Goal: Transaction & Acquisition: Purchase product/service

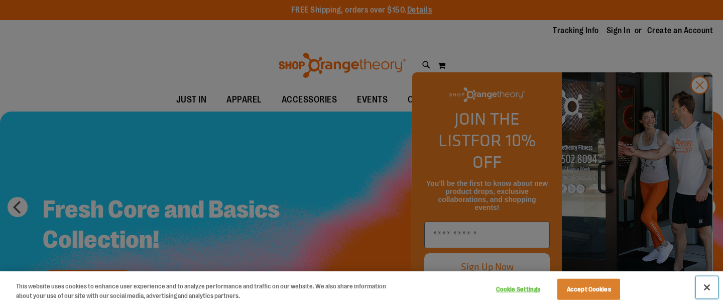
click at [706, 285] on button "Close" at bounding box center [707, 287] width 22 height 22
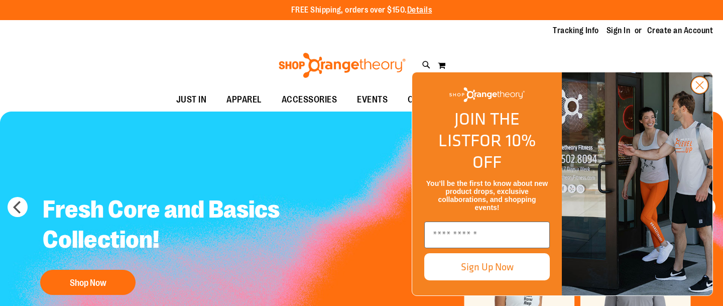
click at [698, 89] on icon "Close dialog" at bounding box center [699, 85] width 7 height 7
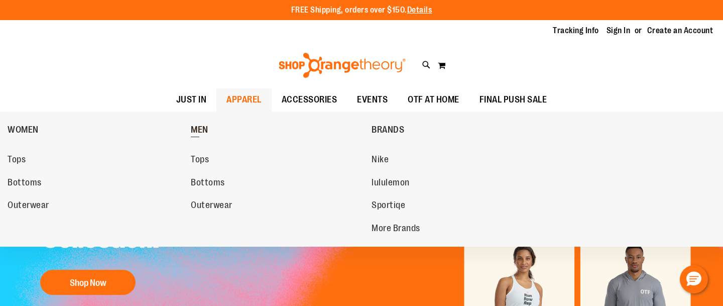
click at [196, 128] on span "MEN" at bounding box center [200, 131] width 18 height 13
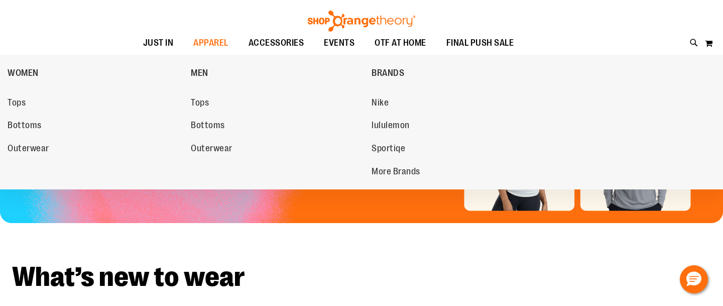
scroll to position [148, 0]
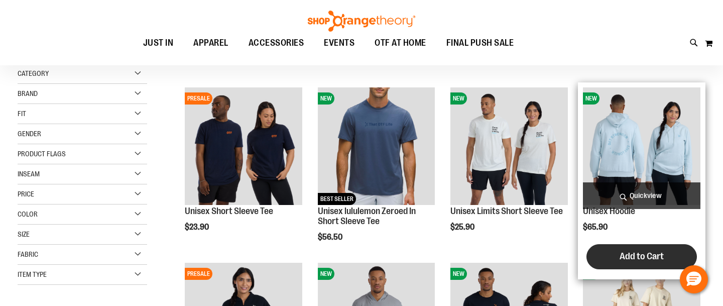
scroll to position [118, 0]
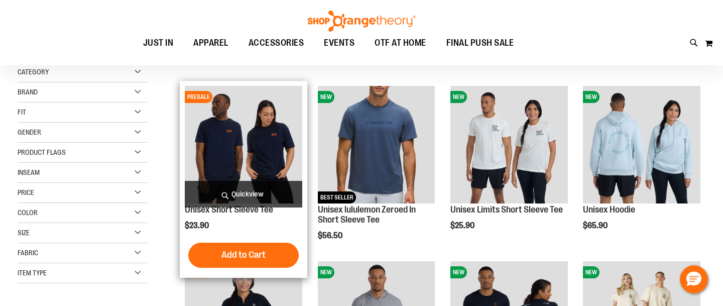
click at [244, 135] on img "product" at bounding box center [243, 144] width 117 height 117
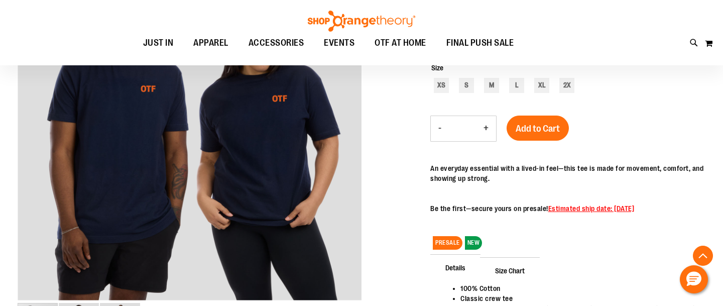
scroll to position [192, 0]
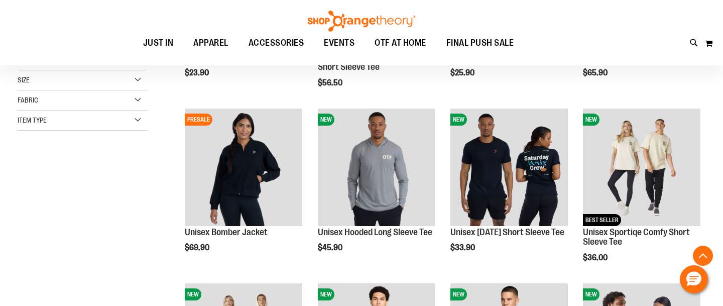
scroll to position [277, 0]
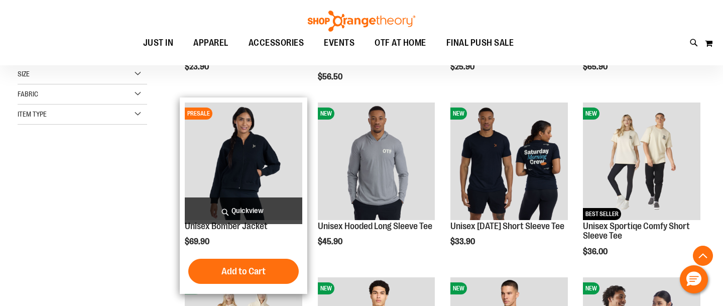
click at [158, 146] on div at bounding box center [89, 155] width 143 height 20
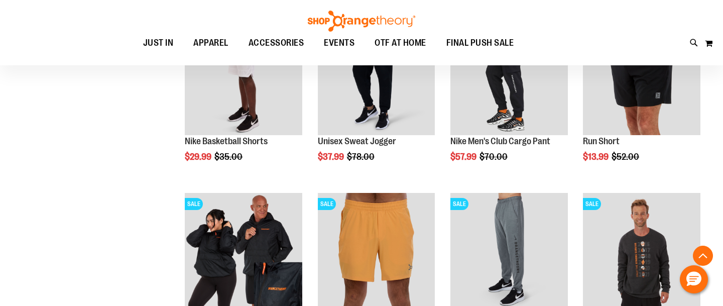
scroll to position [887, 0]
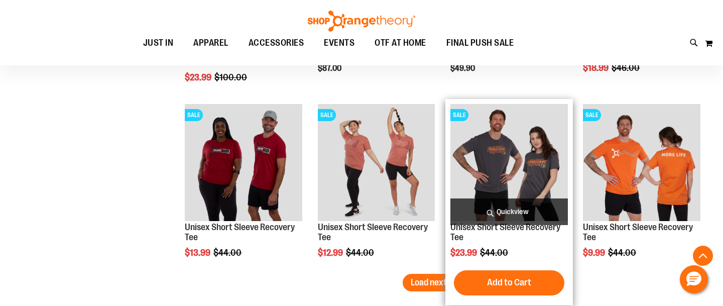
scroll to position [1591, 0]
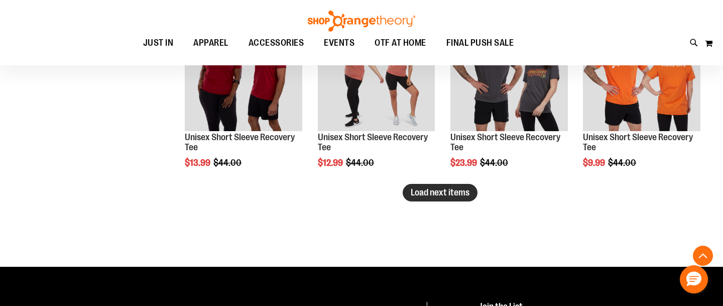
click at [424, 196] on span "Load next items" at bounding box center [440, 192] width 59 height 10
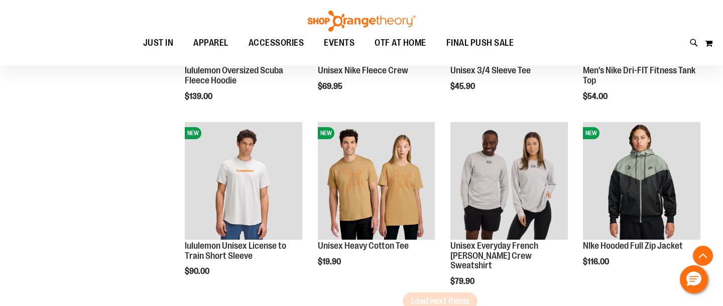
scroll to position [2044, 0]
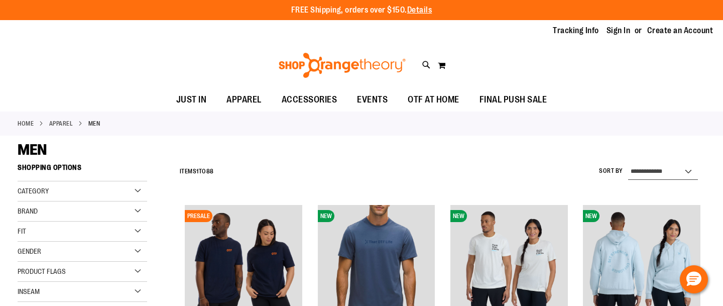
click at [677, 174] on select "**********" at bounding box center [663, 172] width 70 height 16
select select "*********"
click at [628, 164] on select "**********" at bounding box center [663, 172] width 70 height 16
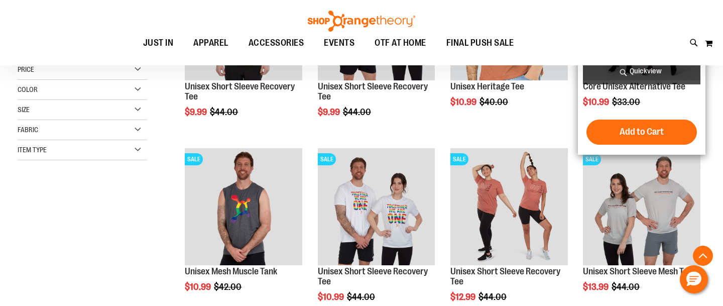
scroll to position [242, 0]
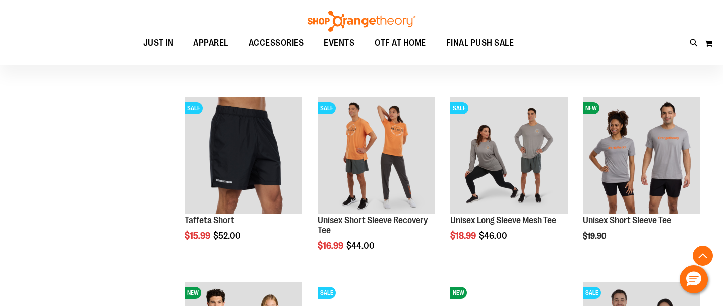
scroll to position [849, 0]
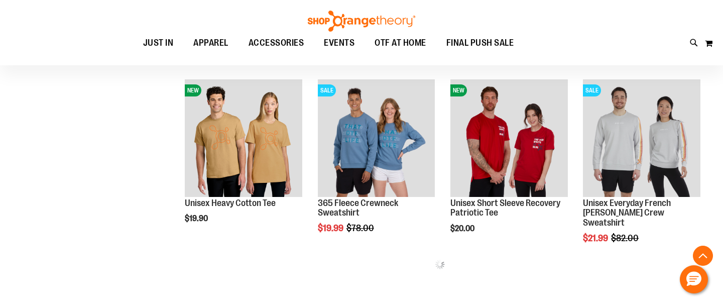
scroll to position [1051, 0]
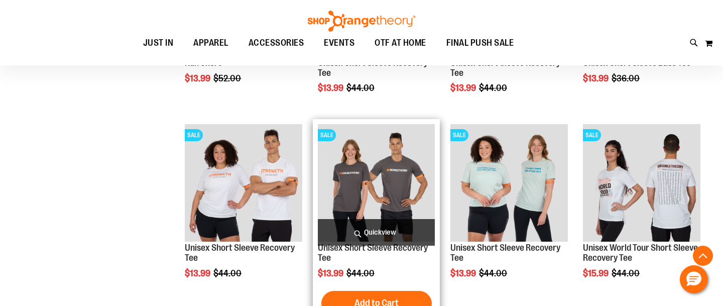
scroll to position [637, 0]
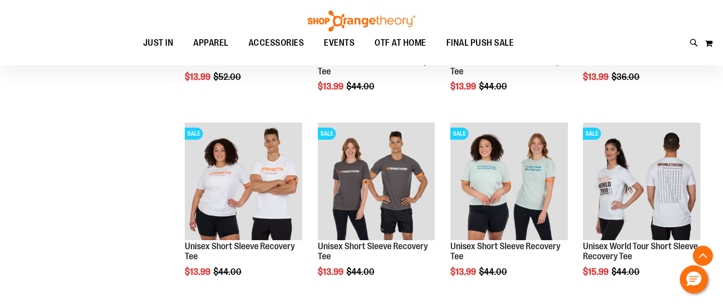
drag, startPoint x: 521, startPoint y: 134, endPoint x: 427, endPoint y: 2, distance: 162.0
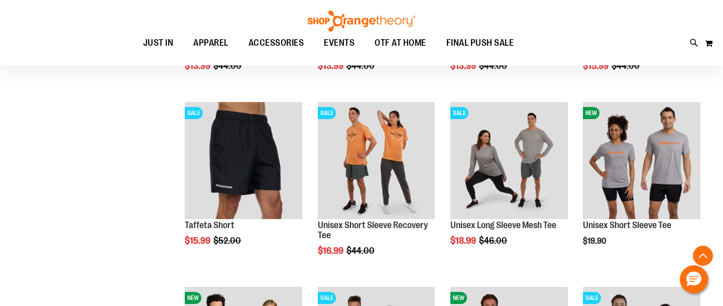
scroll to position [846, 0]
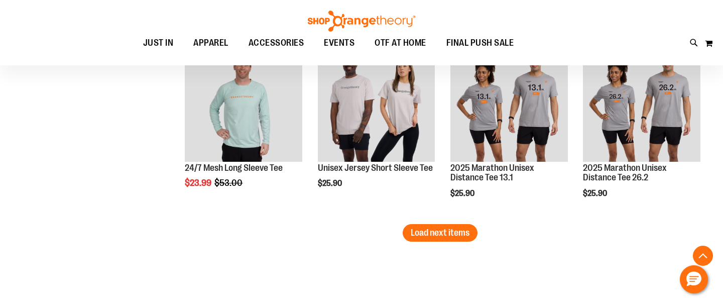
scroll to position [1642, 0]
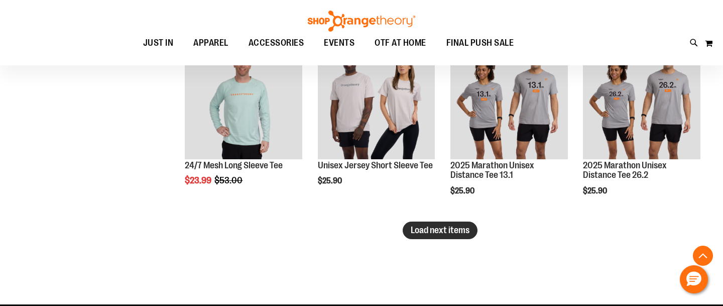
click at [446, 233] on span "Load next items" at bounding box center [440, 230] width 59 height 10
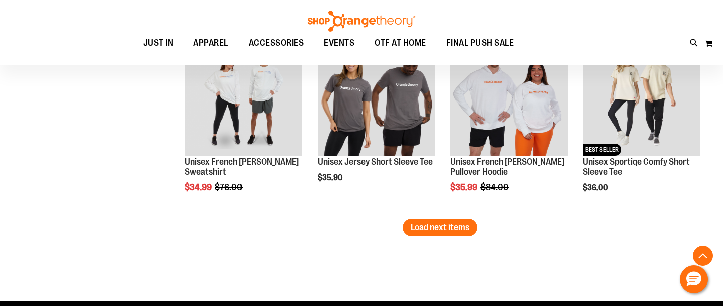
scroll to position [2200, 0]
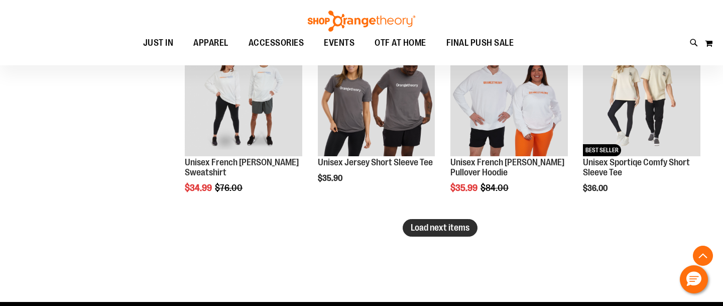
click at [461, 235] on button "Load next items" at bounding box center [440, 228] width 75 height 18
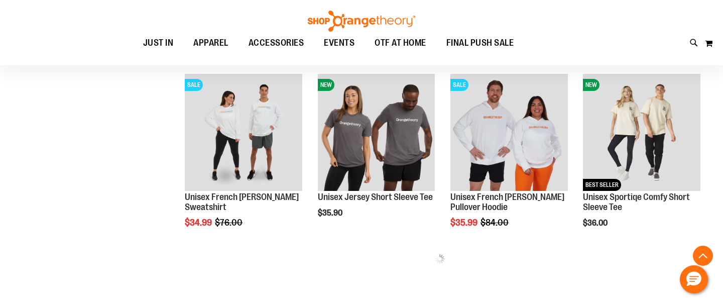
scroll to position [2164, 0]
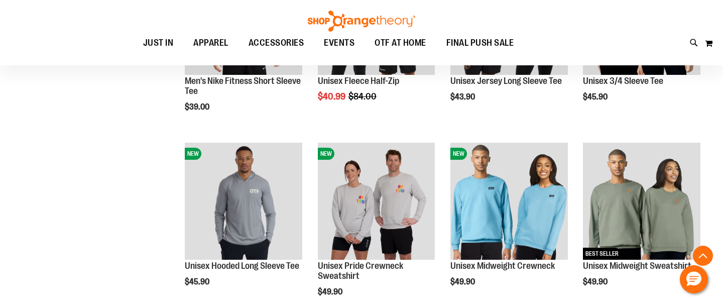
scroll to position [2653, 0]
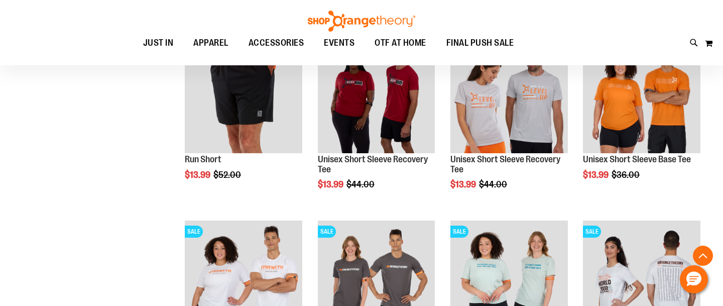
scroll to position [210, 0]
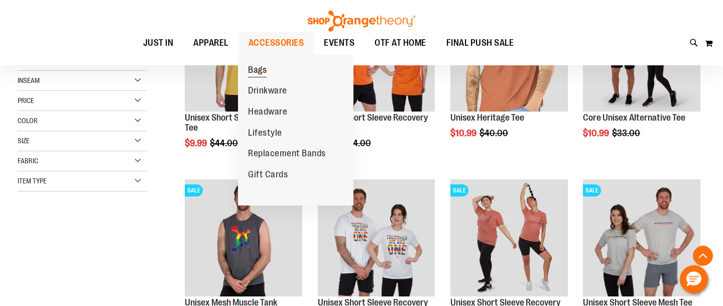
click at [258, 69] on span "Bags" at bounding box center [257, 71] width 19 height 13
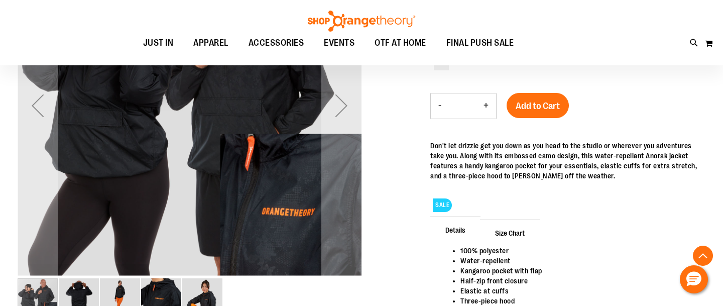
scroll to position [235, 0]
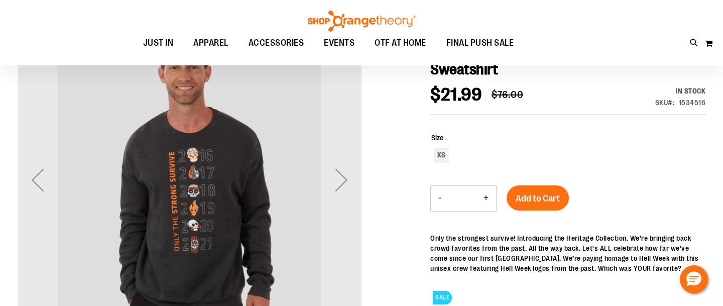
scroll to position [141, 0]
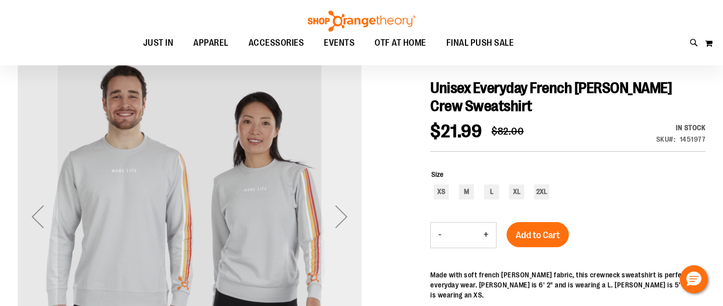
scroll to position [110, 0]
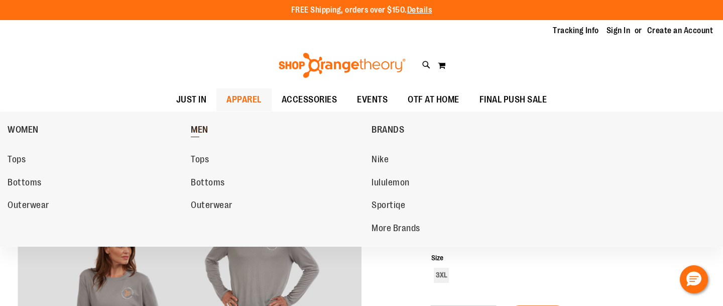
click at [200, 129] on span "MEN" at bounding box center [200, 131] width 18 height 13
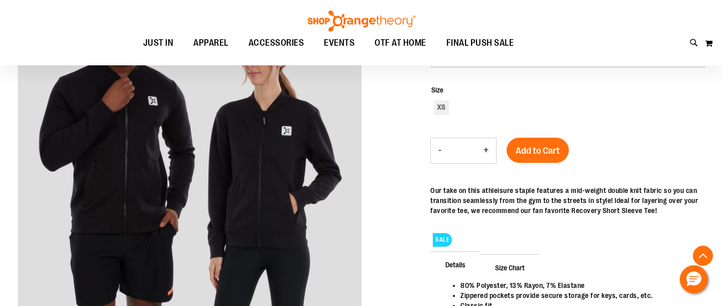
scroll to position [90, 0]
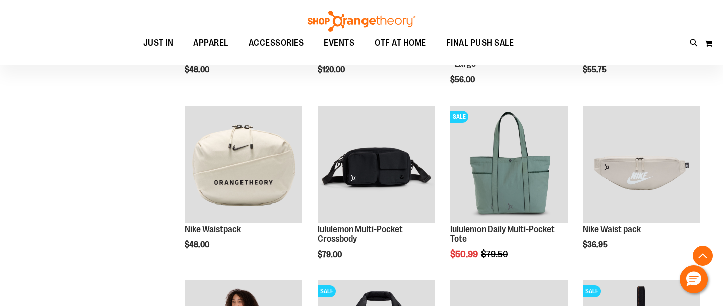
scroll to position [278, 0]
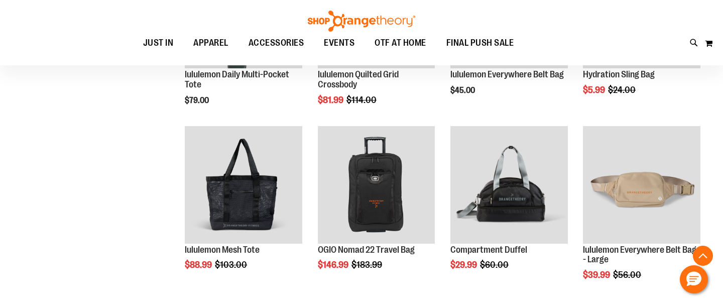
scroll to position [605, 0]
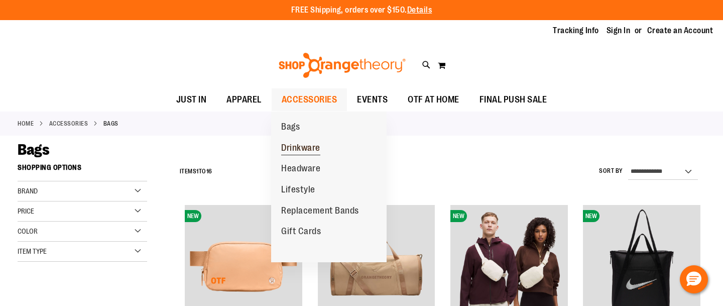
click at [290, 149] on span "Drinkware" at bounding box center [300, 149] width 39 height 13
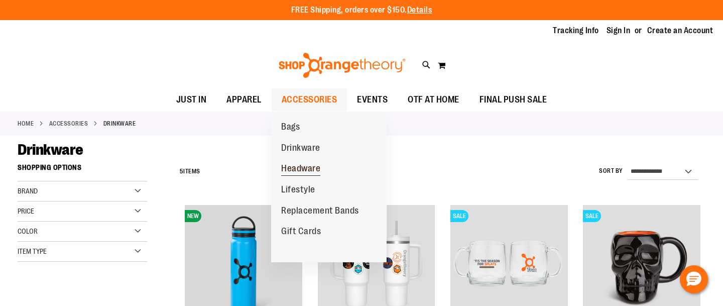
click at [297, 172] on span "Headware" at bounding box center [300, 169] width 39 height 13
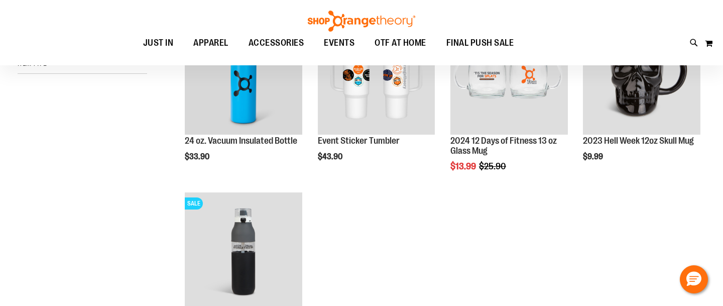
scroll to position [77, 0]
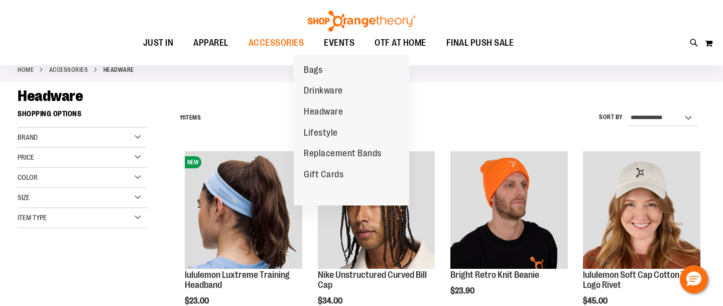
scroll to position [55, 0]
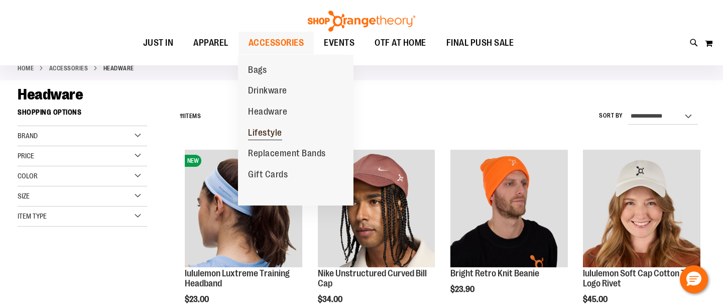
click at [262, 133] on span "Lifestyle" at bounding box center [265, 134] width 34 height 13
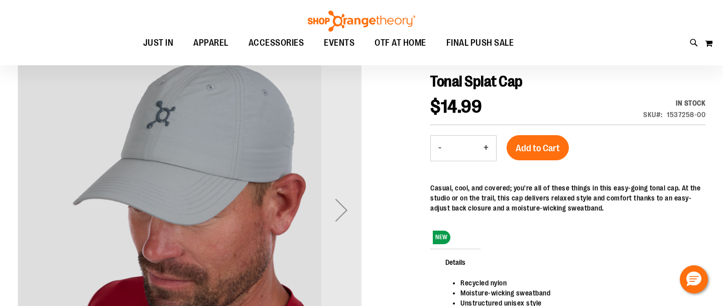
scroll to position [103, 0]
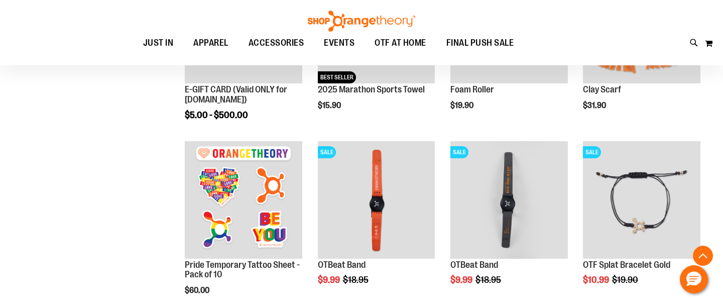
scroll to position [239, 0]
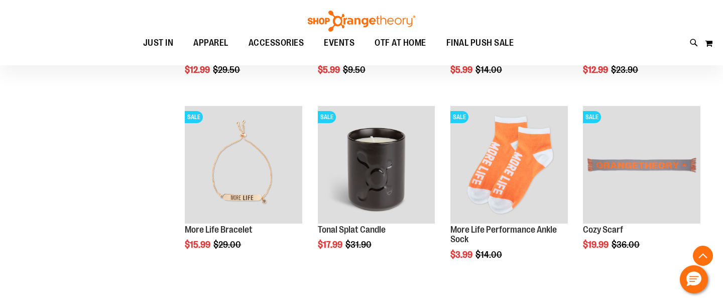
scroll to position [303, 0]
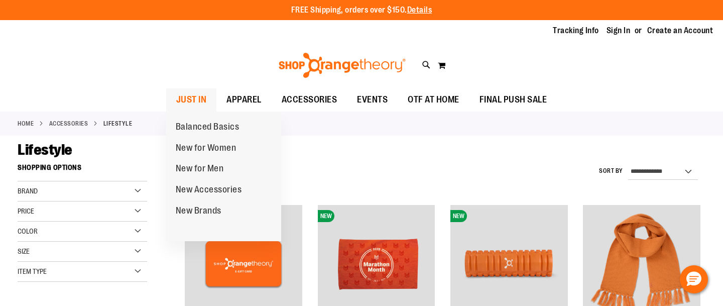
click at [188, 99] on span "JUST IN" at bounding box center [191, 99] width 31 height 23
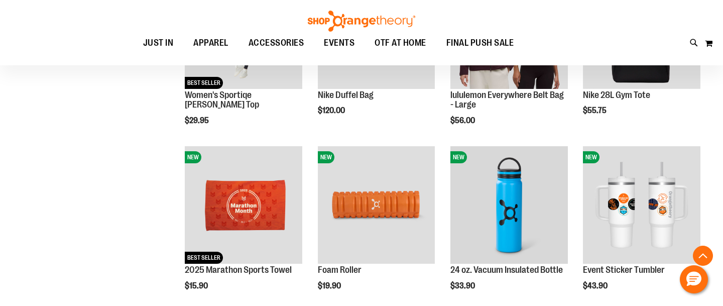
scroll to position [481, 0]
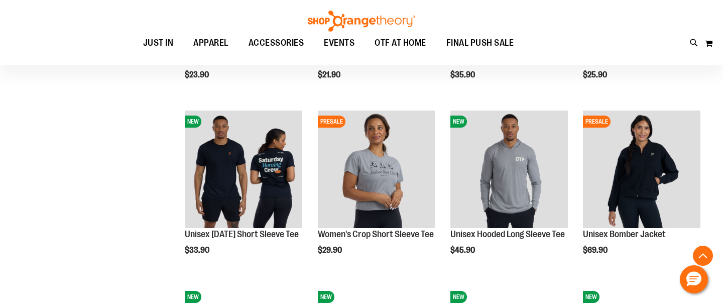
scroll to position [795, 0]
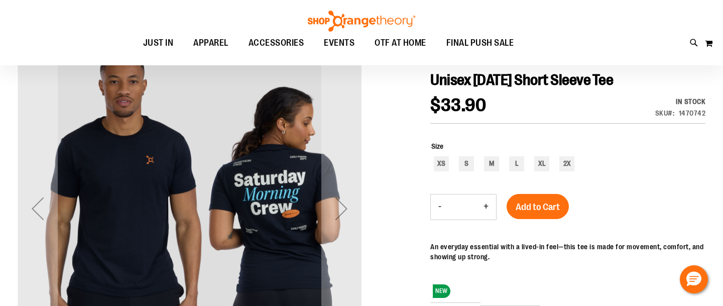
scroll to position [110, 0]
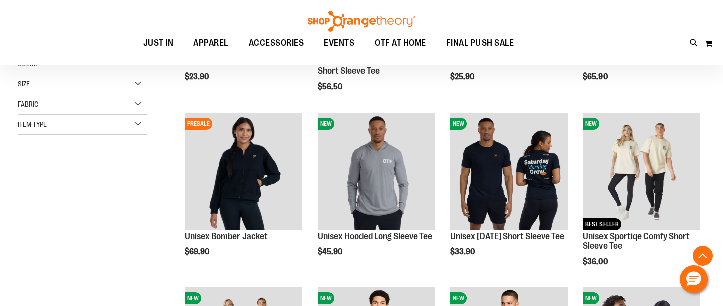
scroll to position [272, 0]
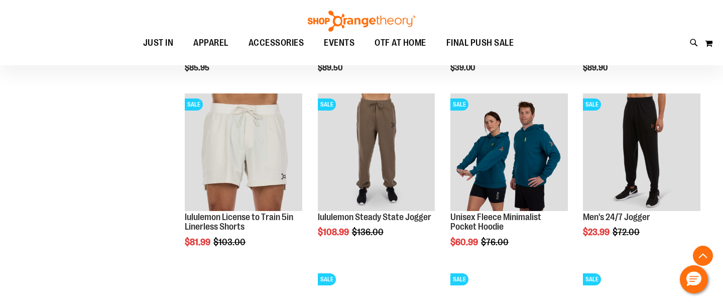
scroll to position [637, 0]
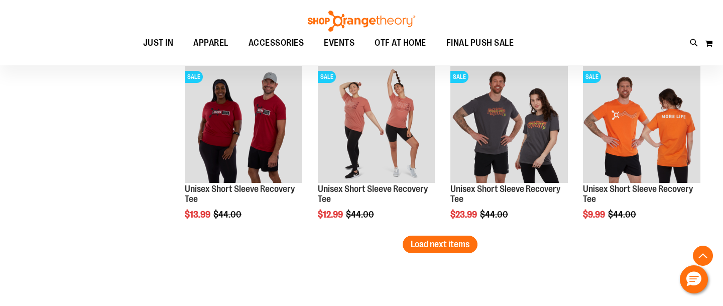
scroll to position [1540, 0]
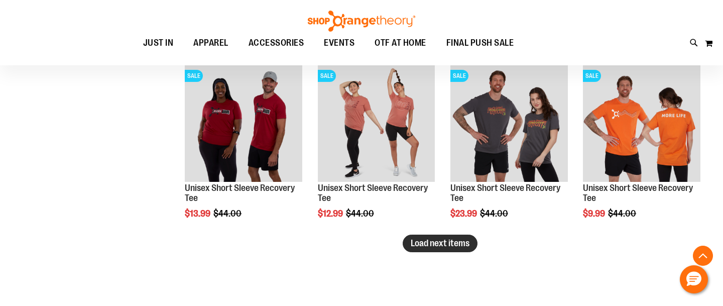
click at [416, 248] on span "Load next items" at bounding box center [440, 243] width 59 height 10
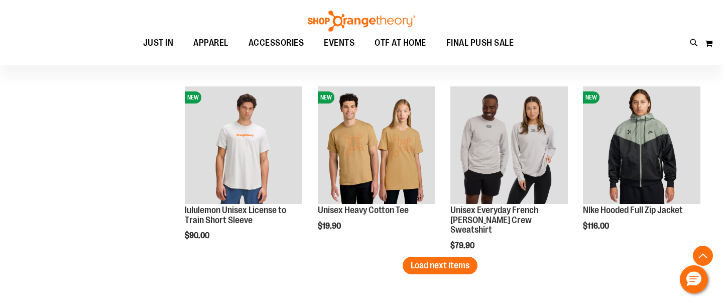
scroll to position [2052, 0]
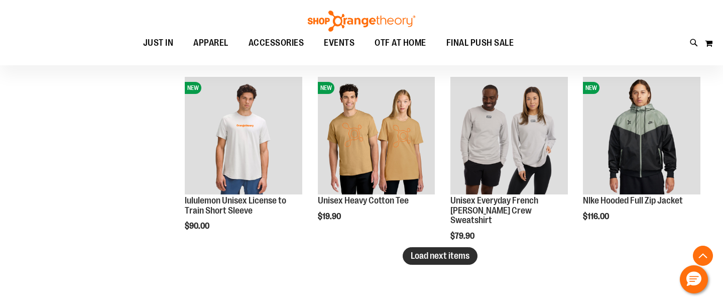
click at [451, 264] on button "Load next items" at bounding box center [440, 256] width 75 height 18
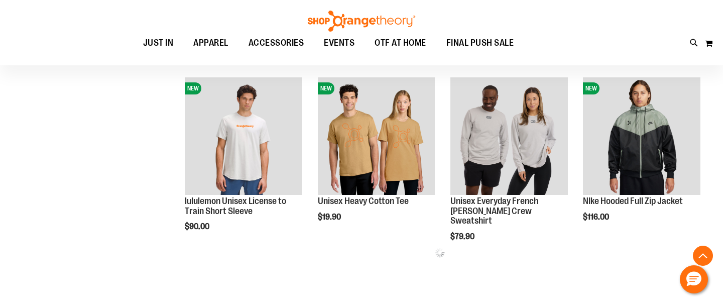
scroll to position [2050, 0]
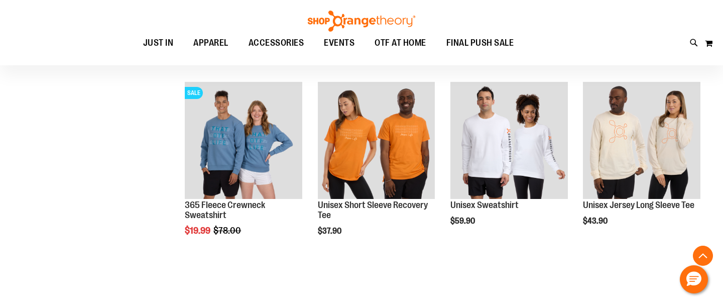
scroll to position [2579, 0]
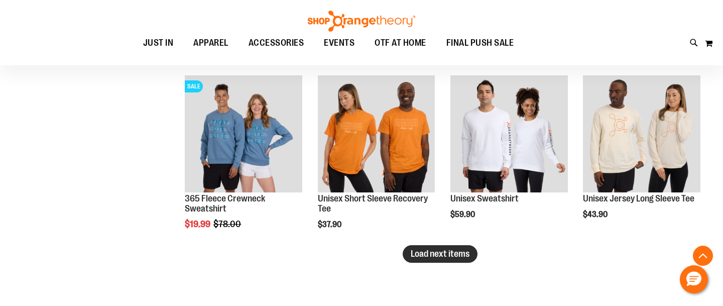
click at [448, 261] on button "Load next items" at bounding box center [440, 254] width 75 height 18
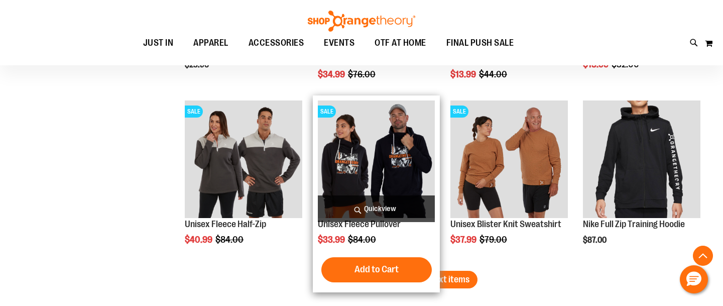
scroll to position [3080, 0]
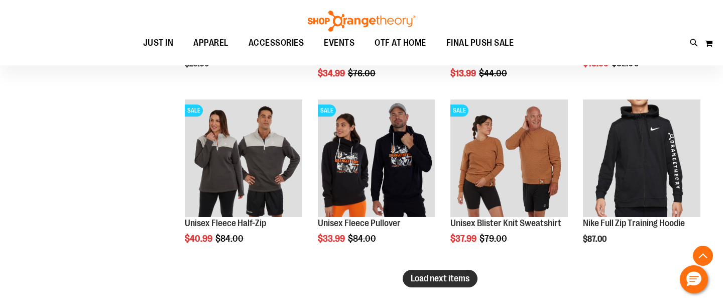
click at [423, 278] on span "Load next items" at bounding box center [440, 278] width 59 height 10
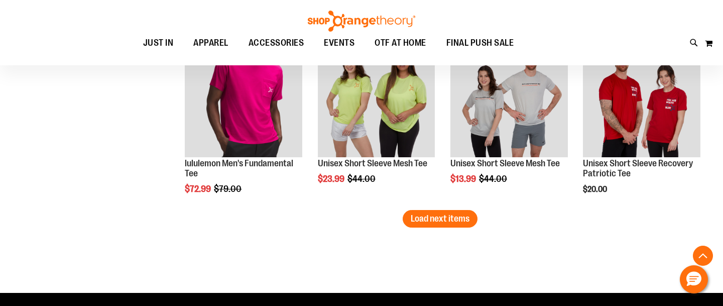
scroll to position [3668, 0]
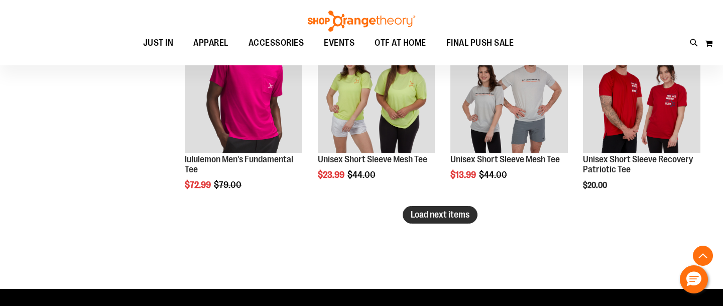
click at [415, 213] on span "Load next items" at bounding box center [440, 214] width 59 height 10
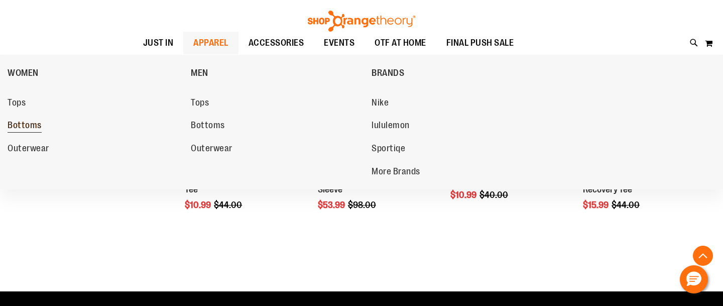
scroll to position [3824, 0]
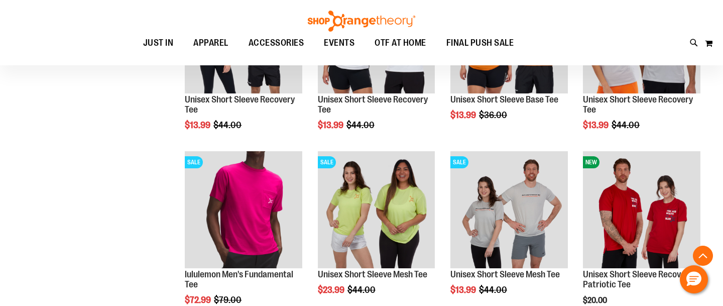
scroll to position [3454, 0]
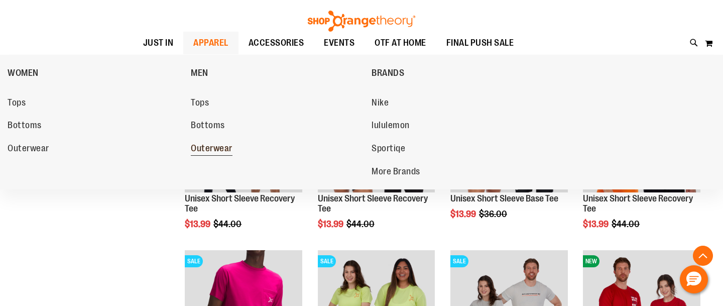
click at [204, 143] on span "Outerwear" at bounding box center [212, 149] width 42 height 13
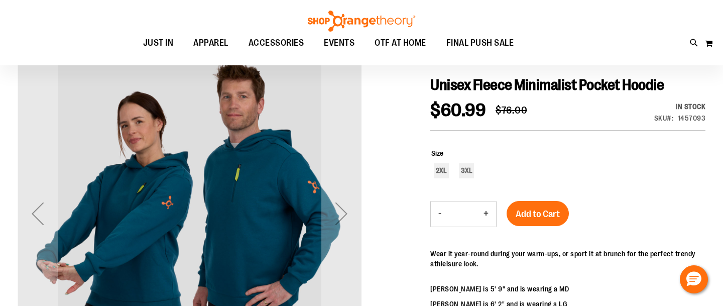
scroll to position [105, 0]
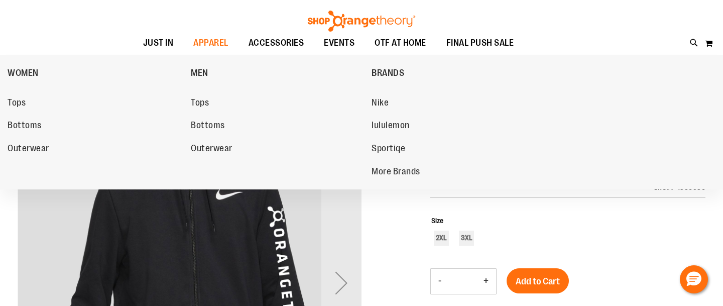
scroll to position [63, 0]
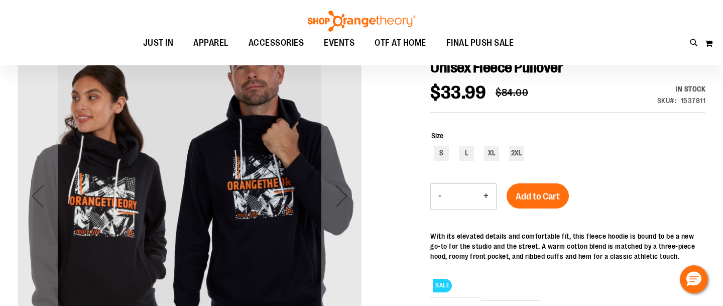
scroll to position [125, 0]
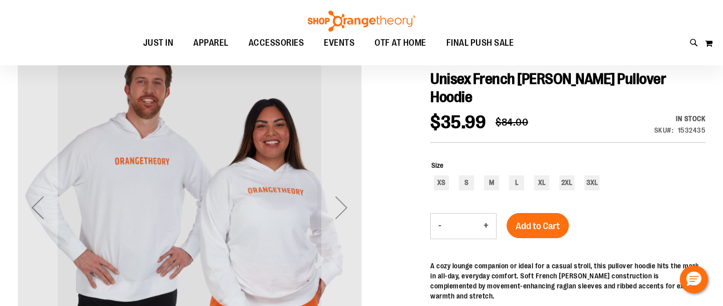
scroll to position [109, 0]
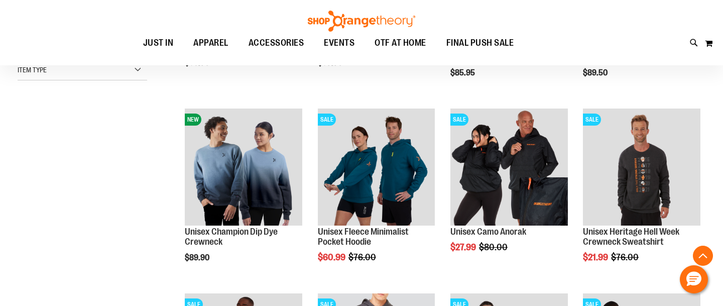
scroll to position [284, 0]
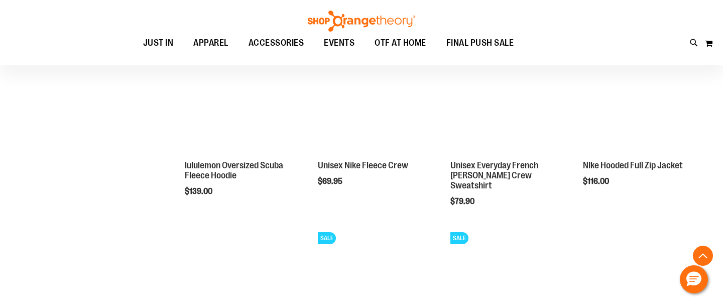
scroll to position [904, 0]
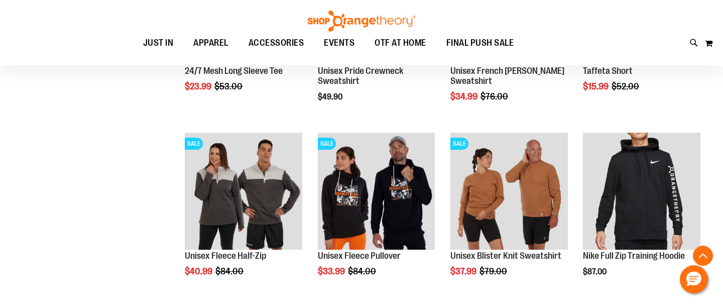
scroll to position [1377, 0]
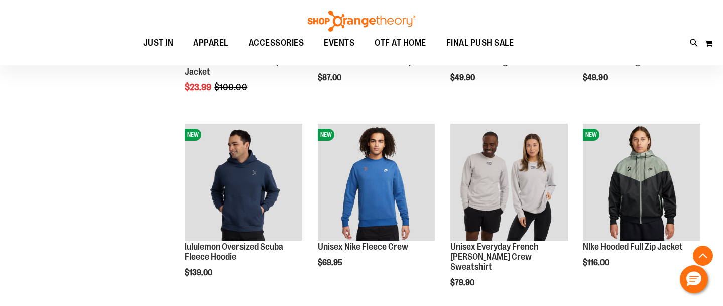
scroll to position [423, 0]
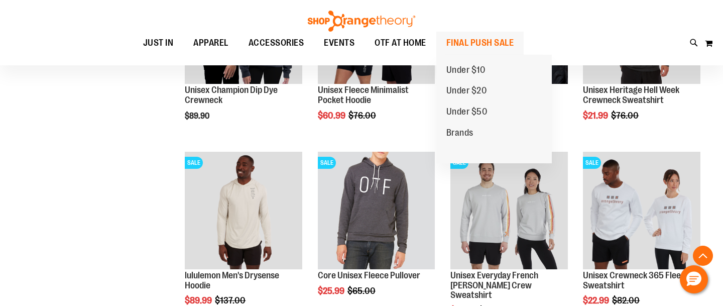
click at [463, 41] on span "FINAL PUSH SALE" at bounding box center [480, 43] width 68 height 23
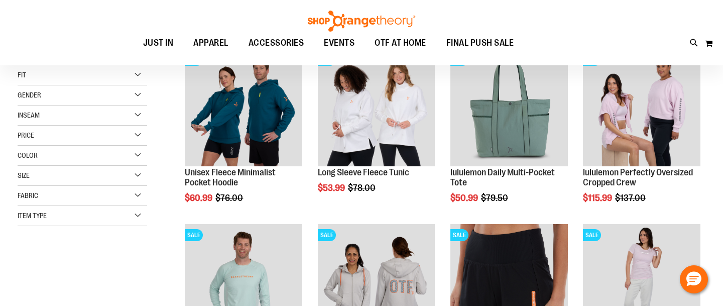
scroll to position [158, 0]
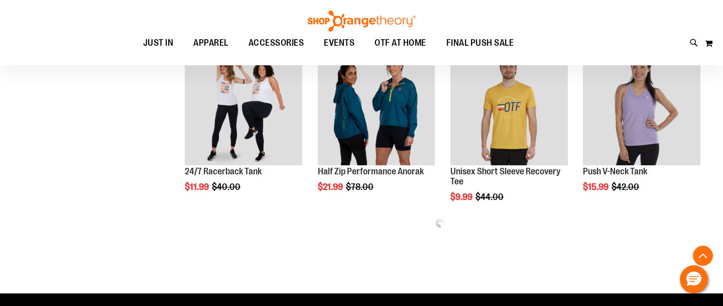
scroll to position [485, 0]
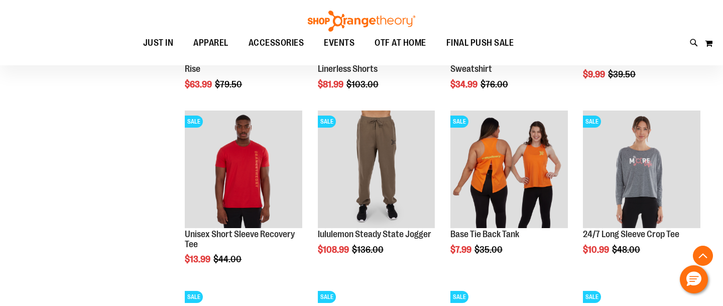
scroll to position [842, 0]
